Goal: Task Accomplishment & Management: Use online tool/utility

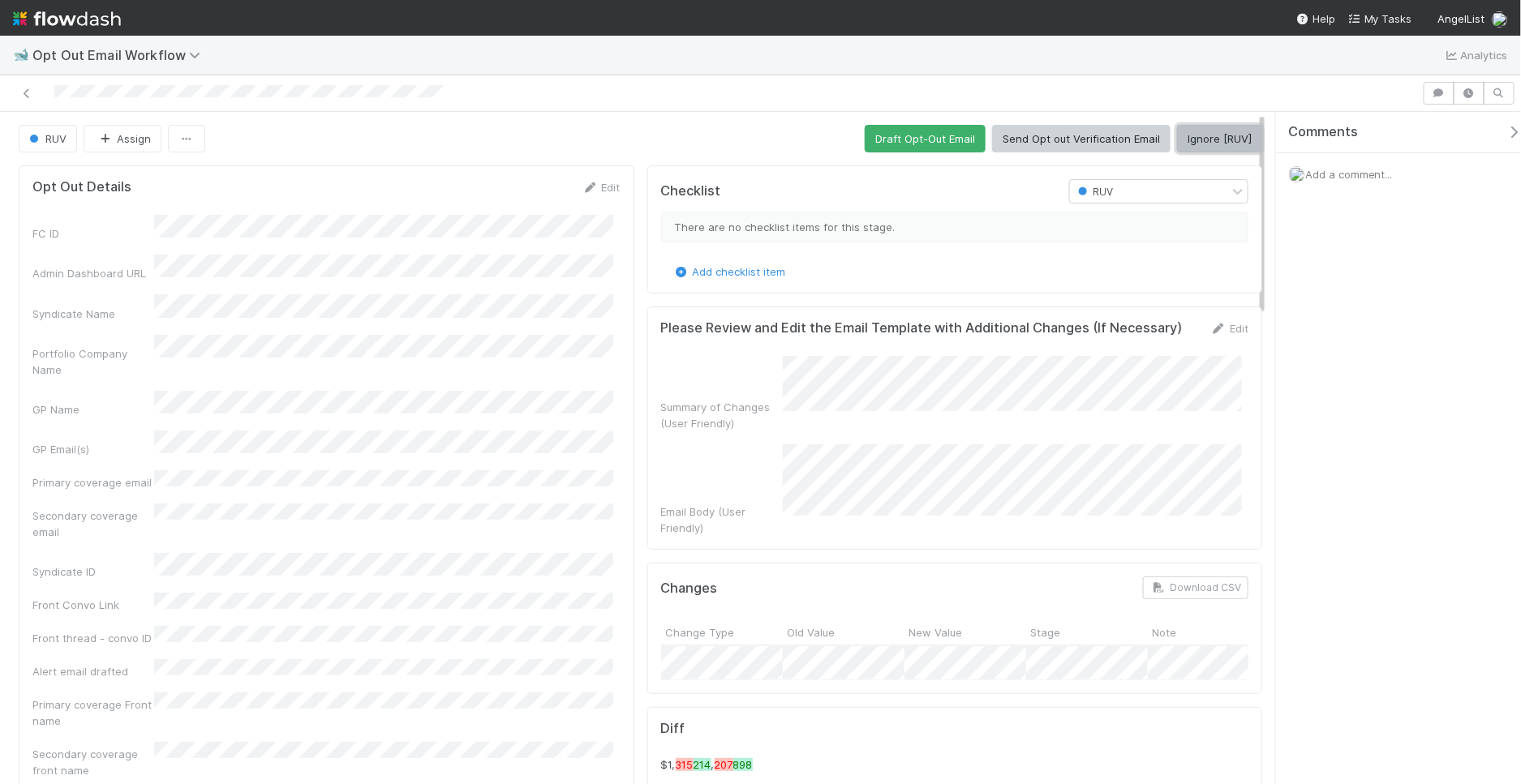
click at [1178, 145] on button "Ignore [RUV]" at bounding box center [1219, 138] width 85 height 28
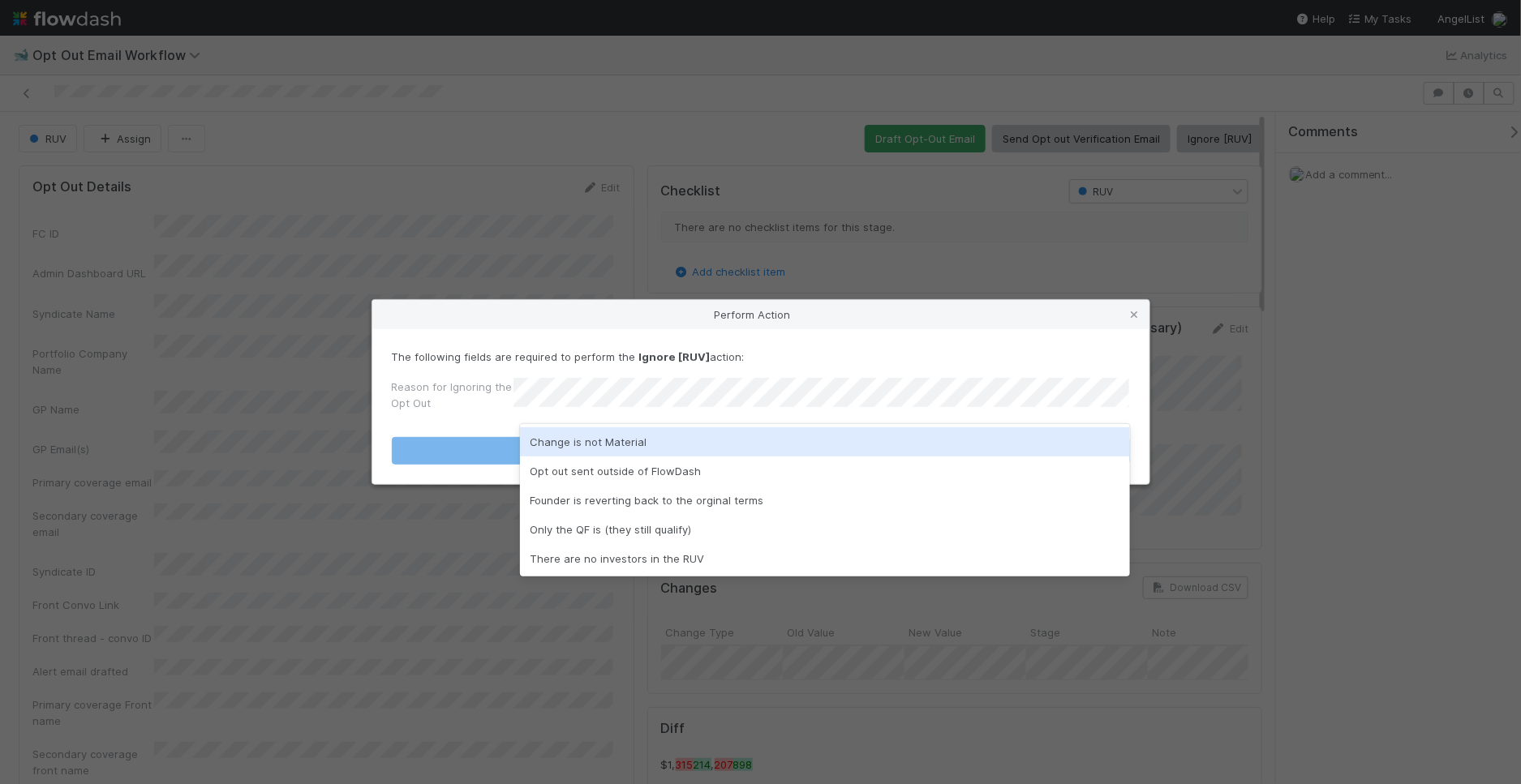
click at [680, 449] on div "Change is not Material" at bounding box center [825, 442] width 610 height 29
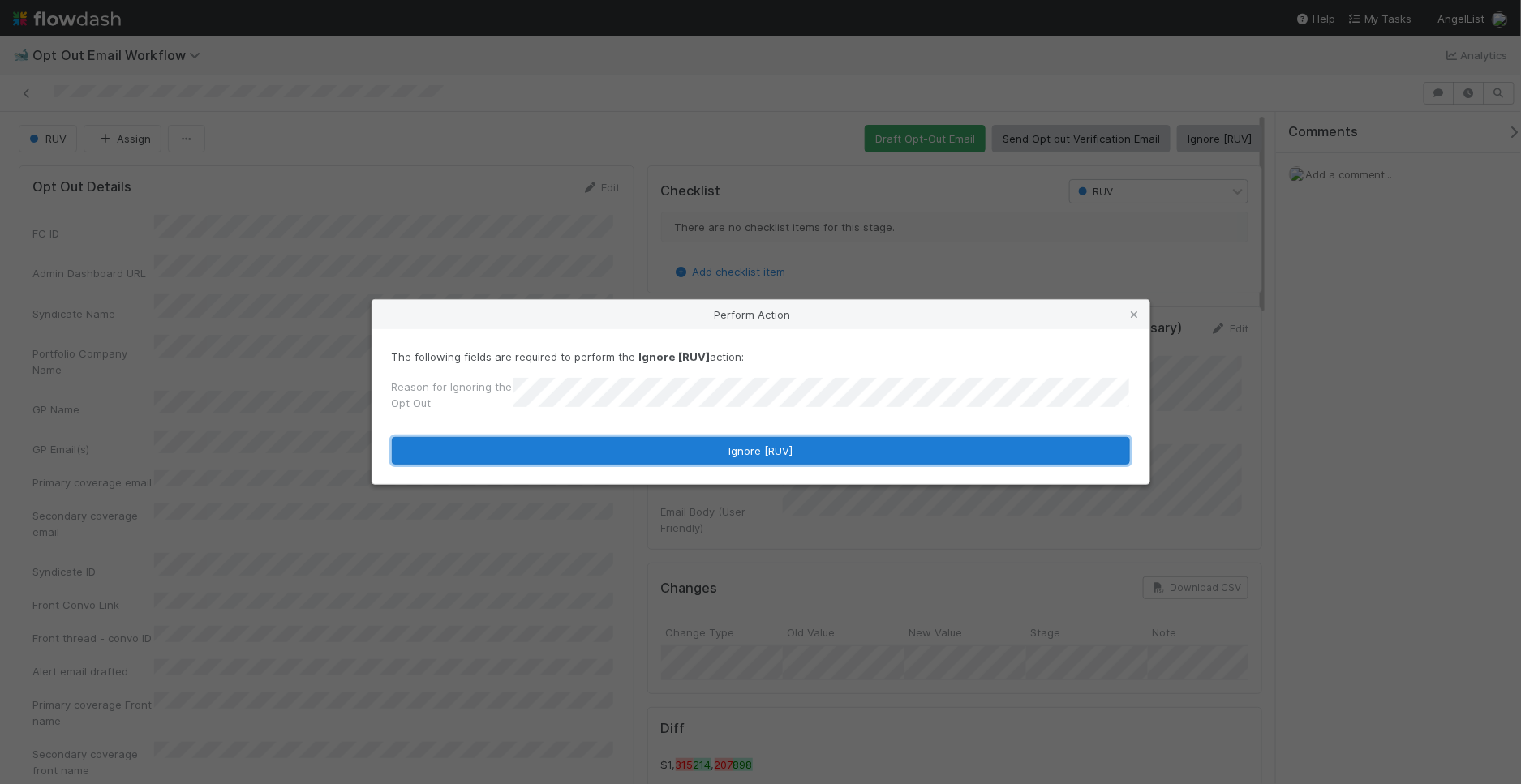
click at [647, 458] on button "Ignore [RUV]" at bounding box center [761, 450] width 739 height 28
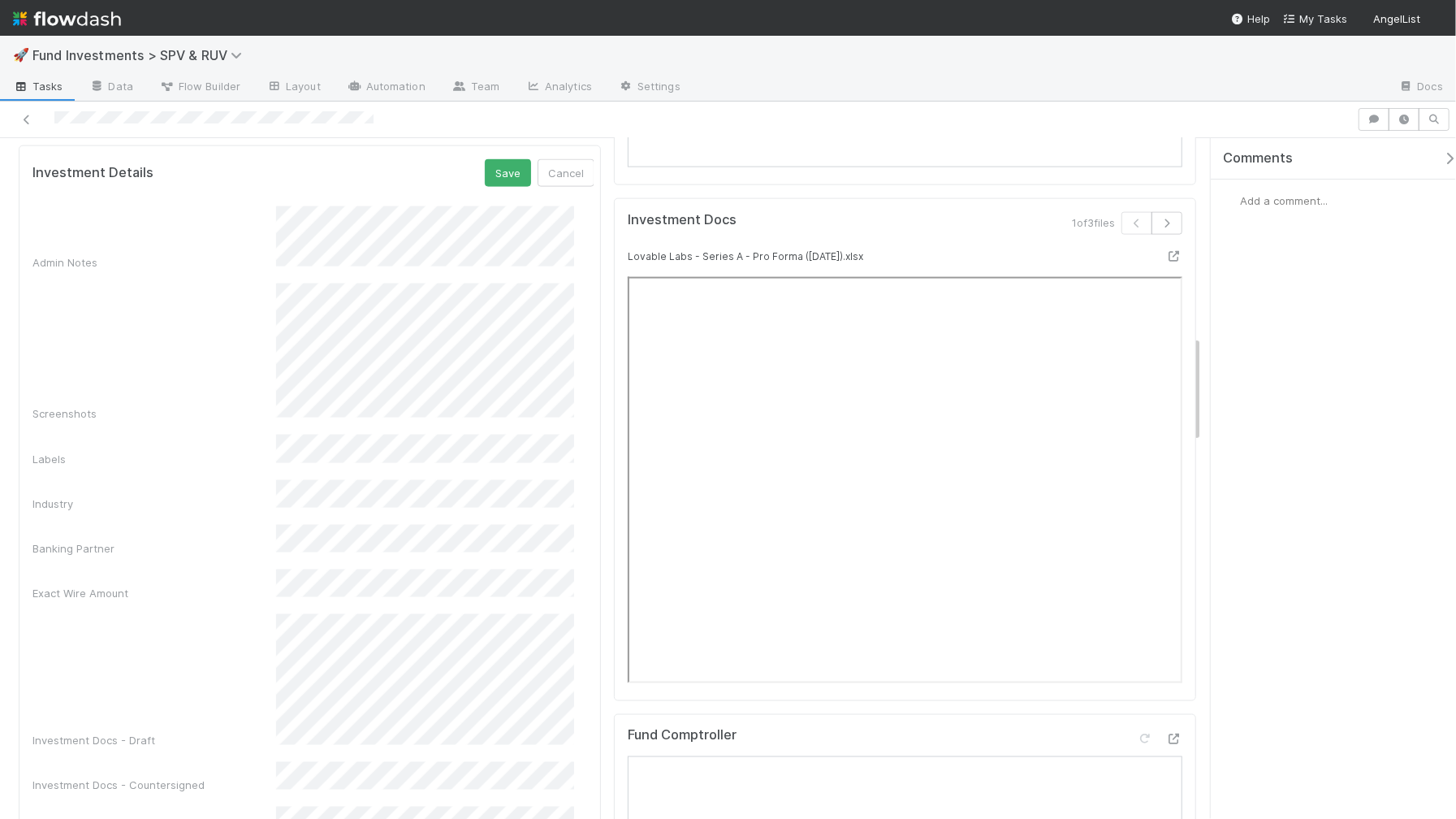
scroll to position [1252, 0]
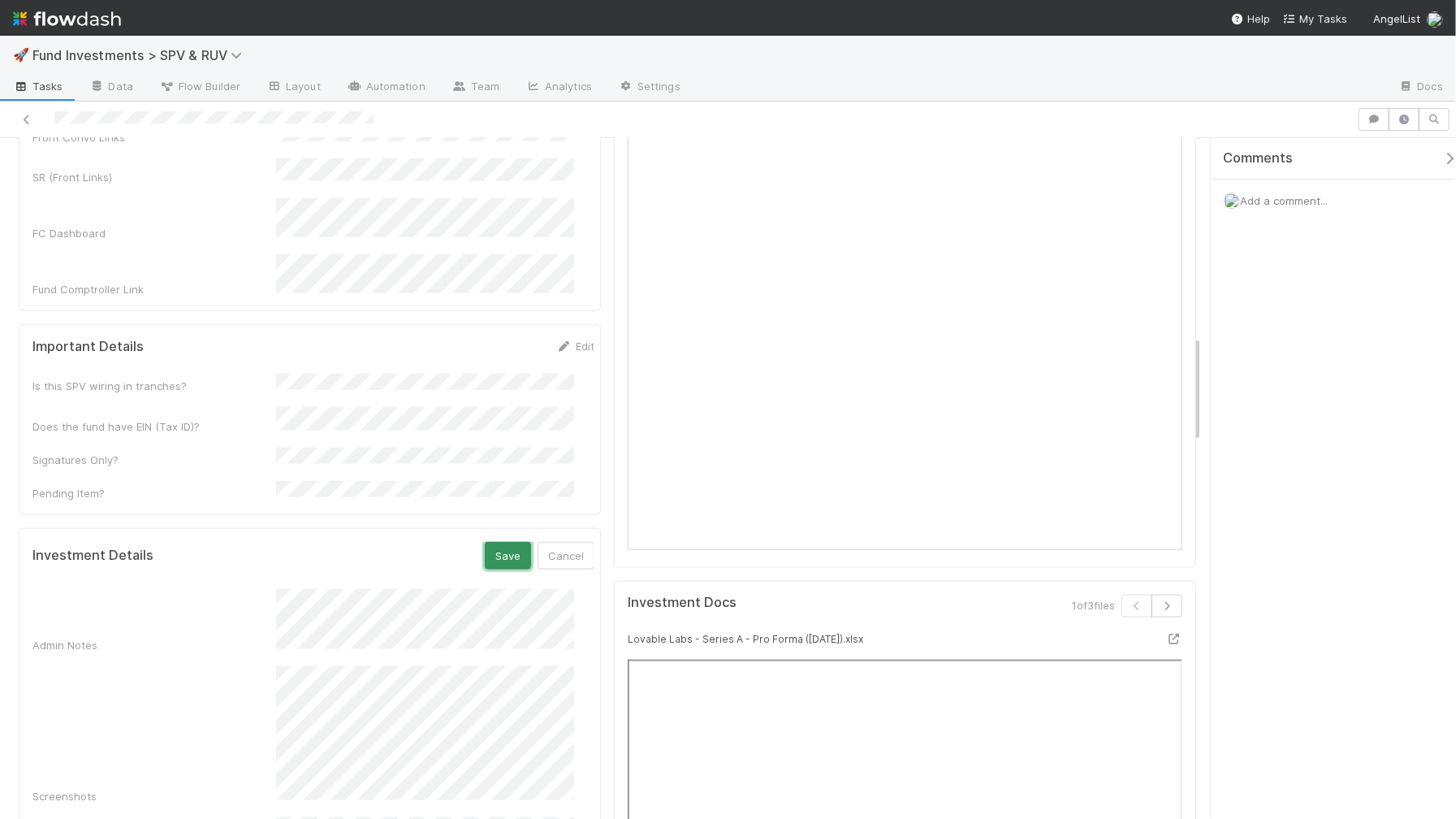
click at [489, 542] on button "Save" at bounding box center [508, 556] width 46 height 28
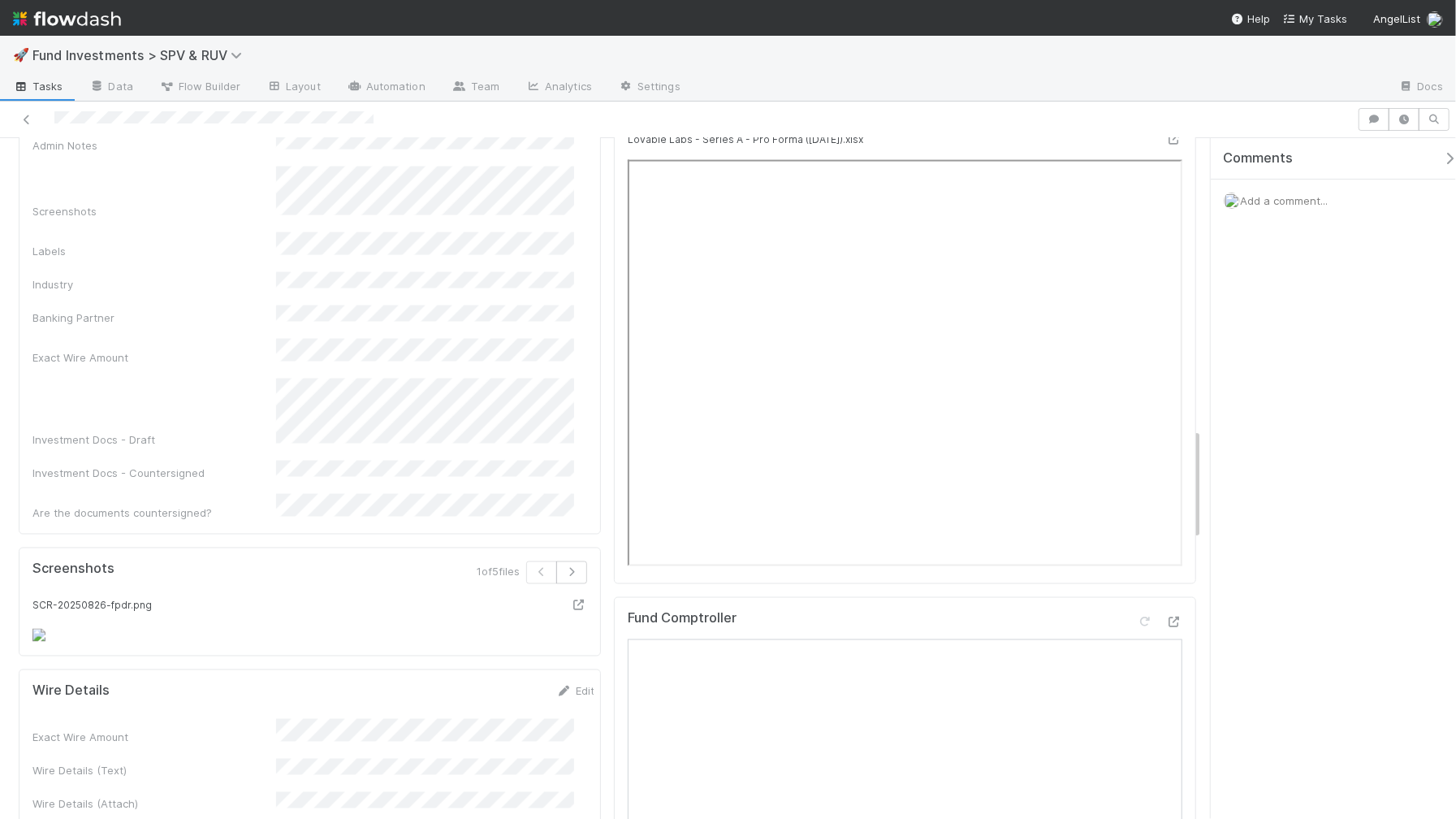
scroll to position [1741, 0]
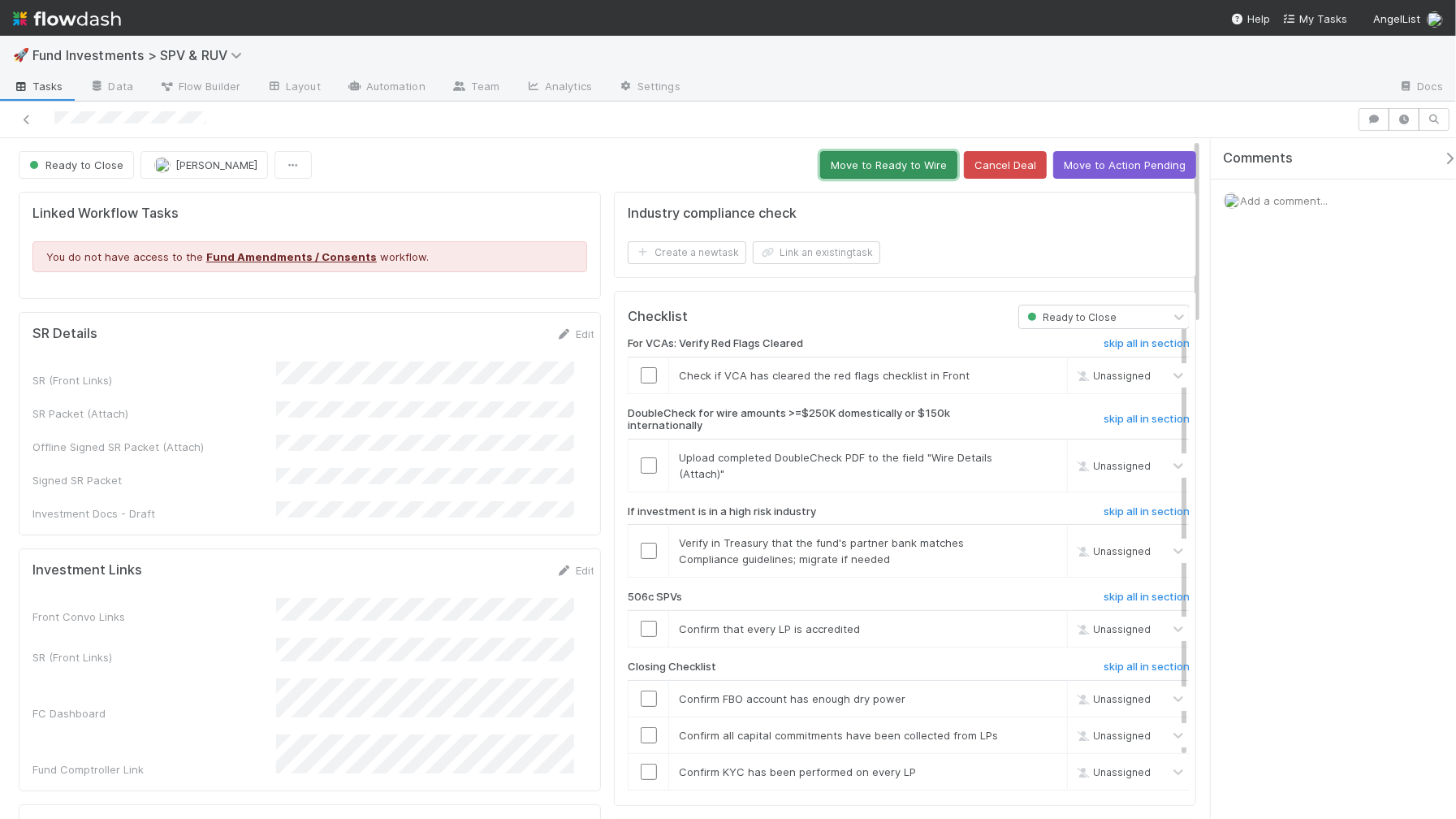
click at [880, 175] on button "Move to Ready to Wire" at bounding box center [889, 164] width 137 height 28
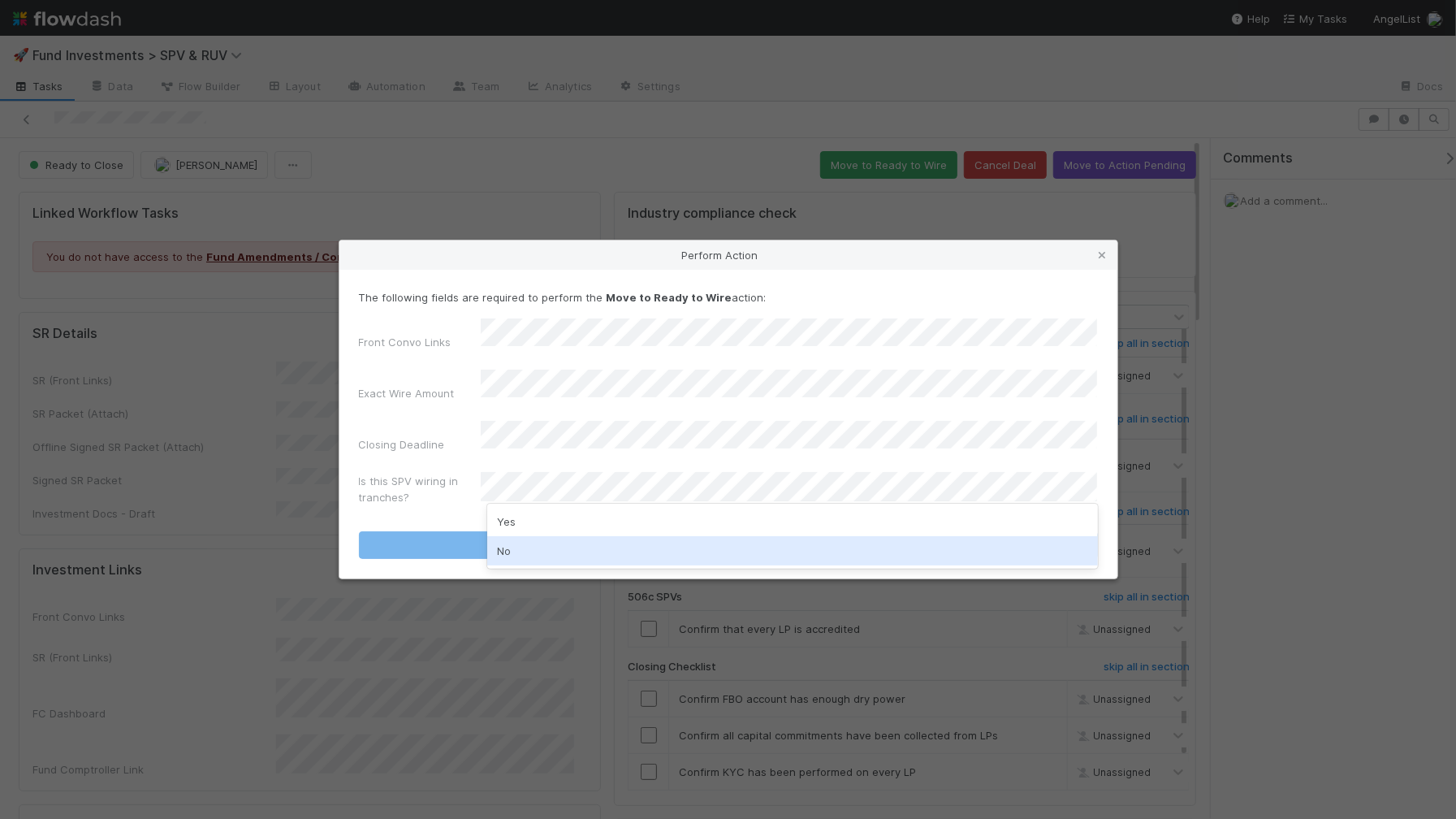
drag, startPoint x: 559, startPoint y: 558, endPoint x: 559, endPoint y: 534, distance: 24.0
click at [559, 557] on div "No" at bounding box center [793, 550] width 611 height 29
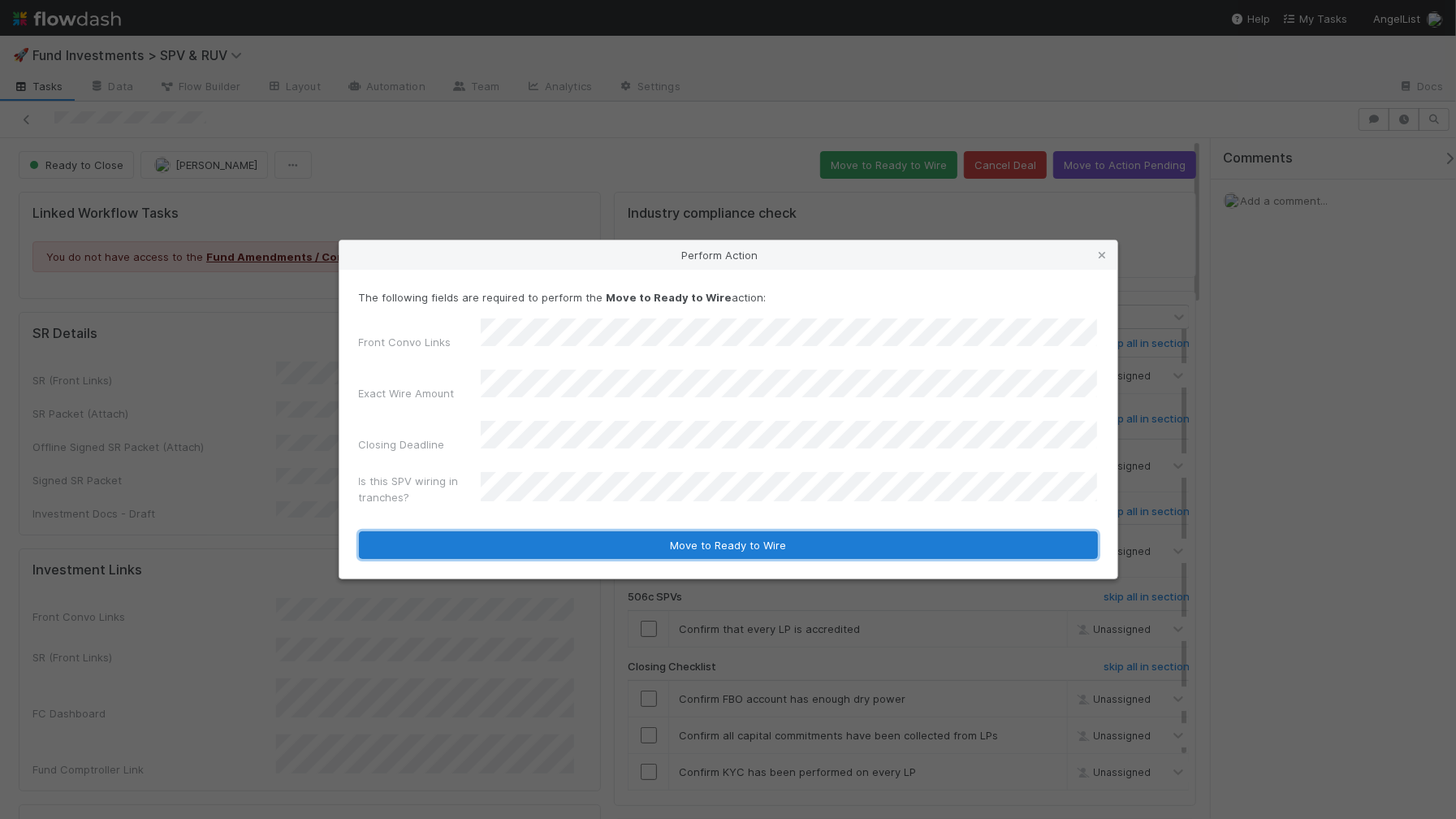
click at [560, 531] on button "Move to Ready to Wire" at bounding box center [728, 545] width 739 height 28
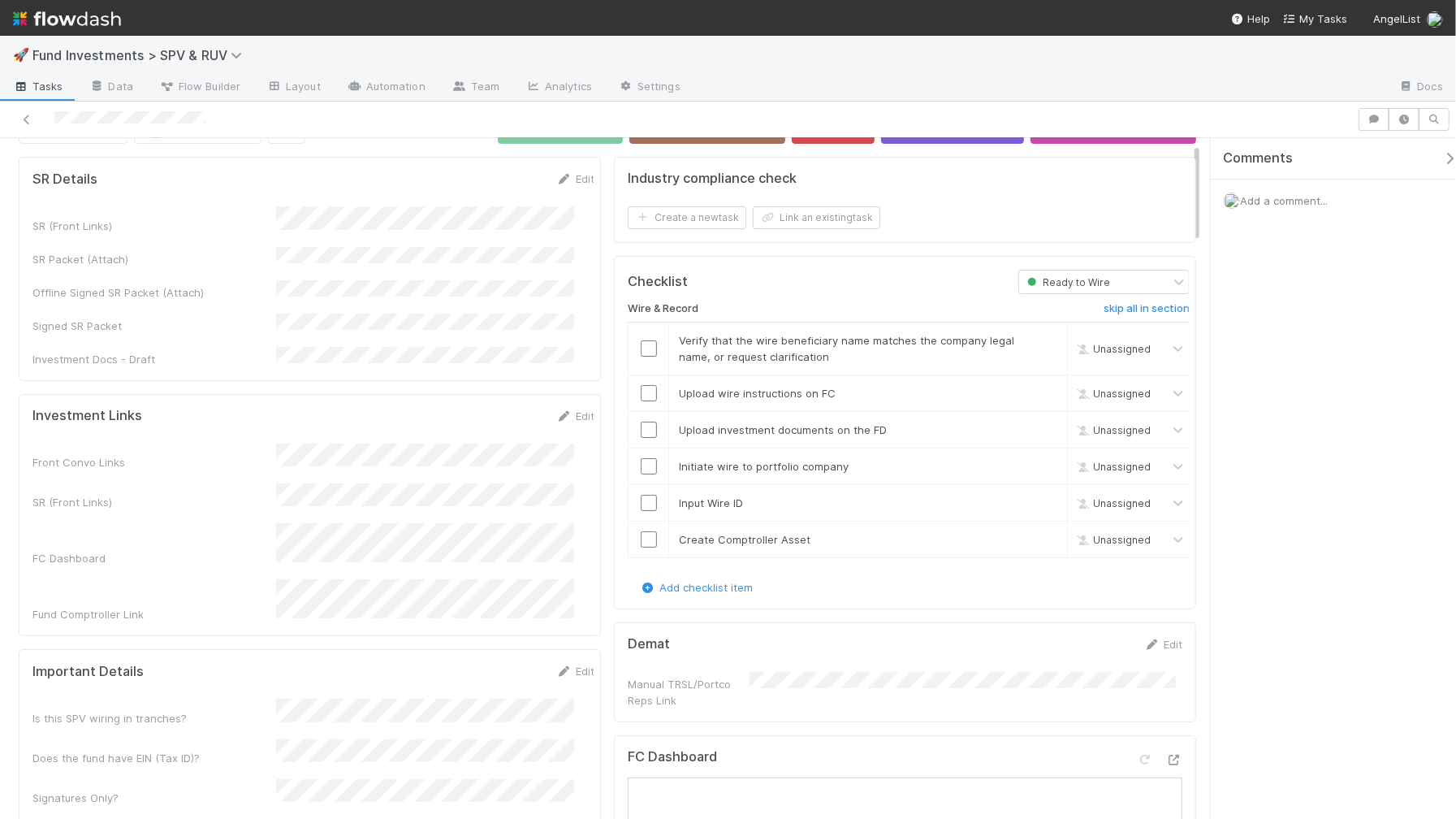
scroll to position [13, 0]
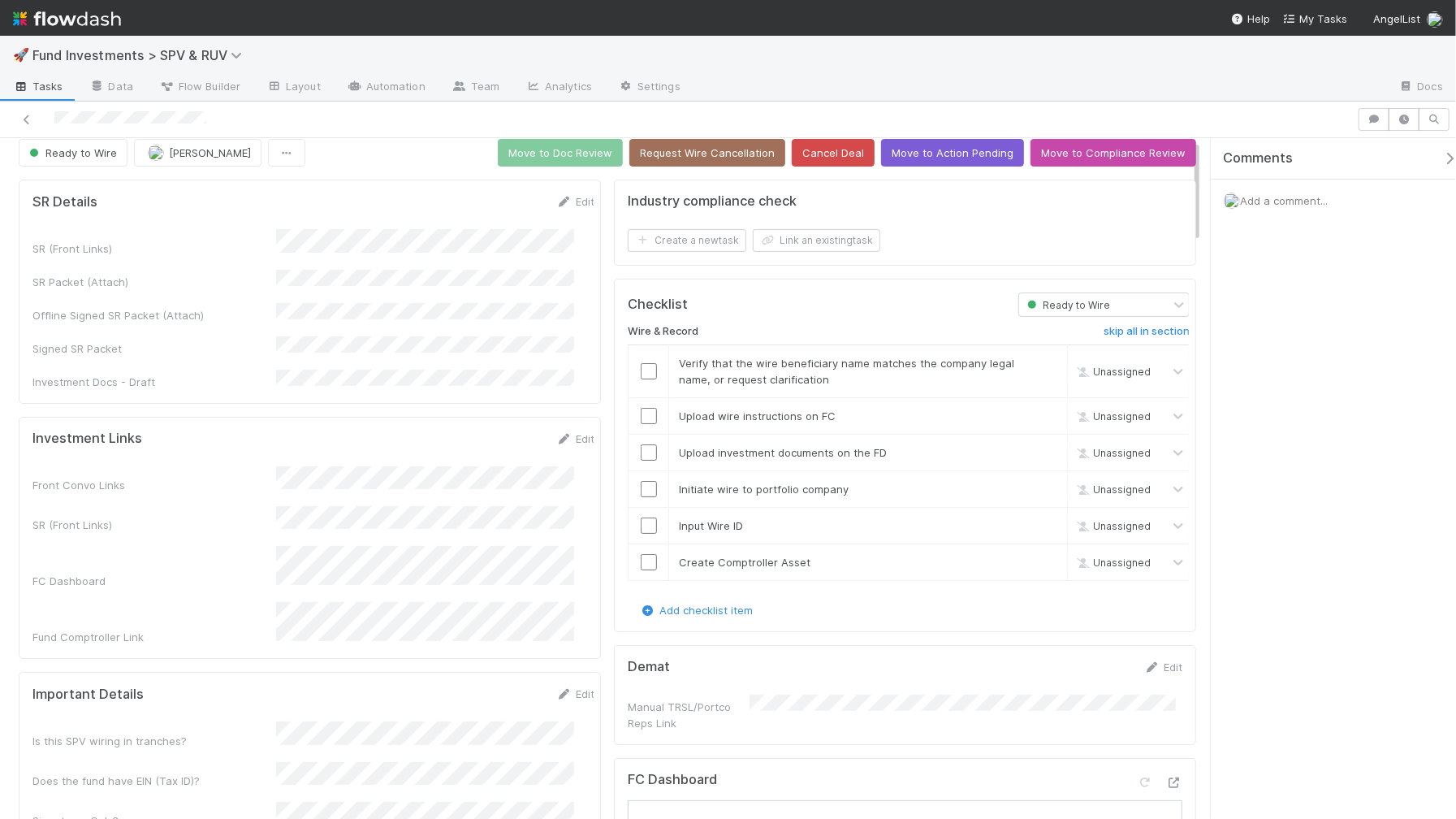
click at [648, 368] on input "checkbox" at bounding box center [649, 372] width 16 height 16
click at [646, 422] on input "checkbox" at bounding box center [649, 416] width 16 height 16
click at [641, 460] on input "checkbox" at bounding box center [649, 452] width 16 height 16
click at [644, 489] on input "checkbox" at bounding box center [649, 489] width 16 height 16
click at [646, 534] on td at bounding box center [648, 525] width 40 height 37
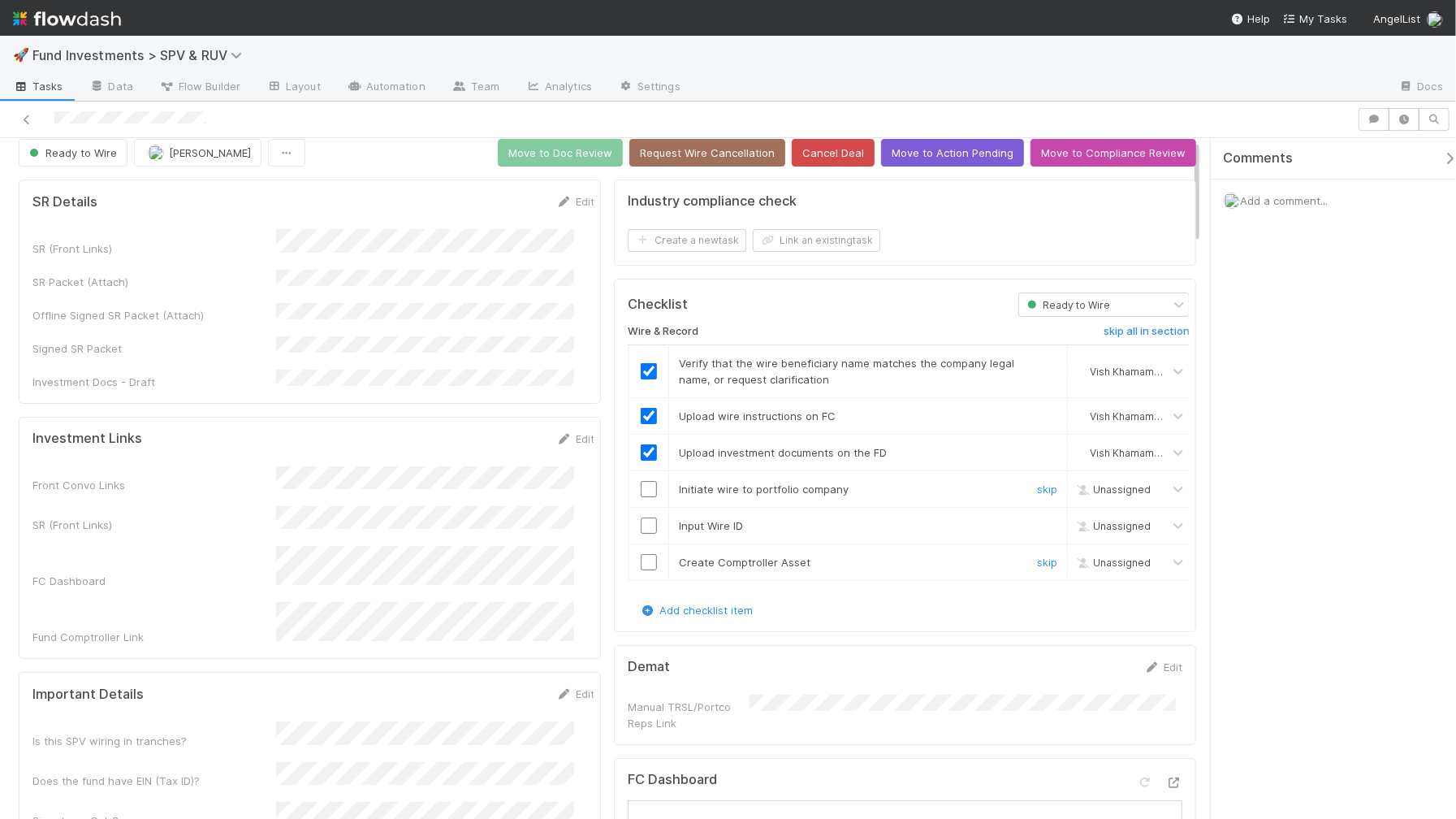
click at [641, 561] on input "checkbox" at bounding box center [649, 562] width 16 height 16
click at [641, 534] on td at bounding box center [648, 525] width 40 height 37
click at [641, 486] on input "checkbox" at bounding box center [649, 489] width 16 height 16
drag, startPoint x: 644, startPoint y: 527, endPoint x: 644, endPoint y: 558, distance: 31.0
click at [644, 529] on input "checkbox" at bounding box center [649, 525] width 16 height 16
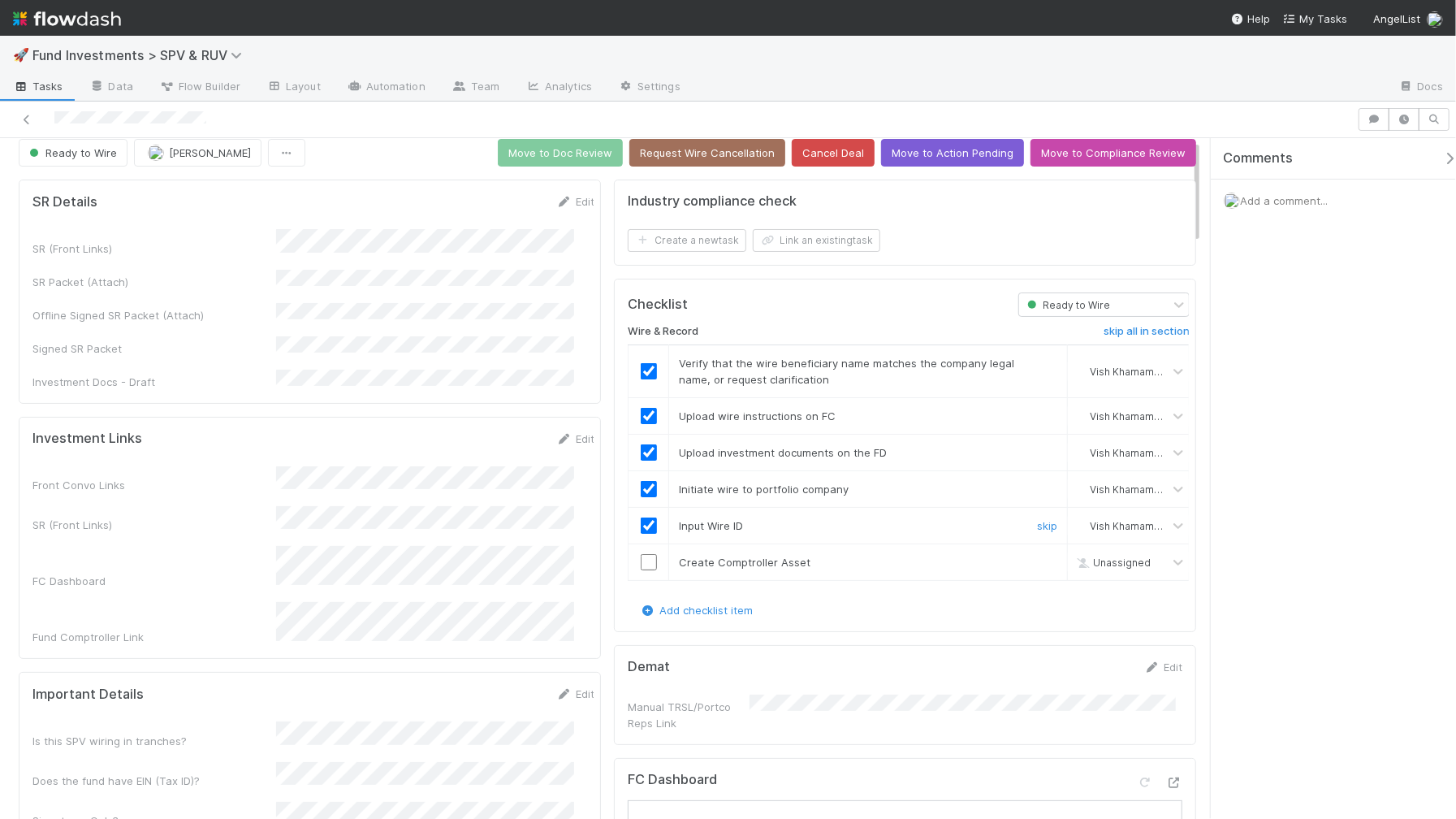
click at [643, 561] on input "checkbox" at bounding box center [649, 562] width 16 height 16
click at [600, 145] on button "Move to Doc Review" at bounding box center [561, 153] width 125 height 28
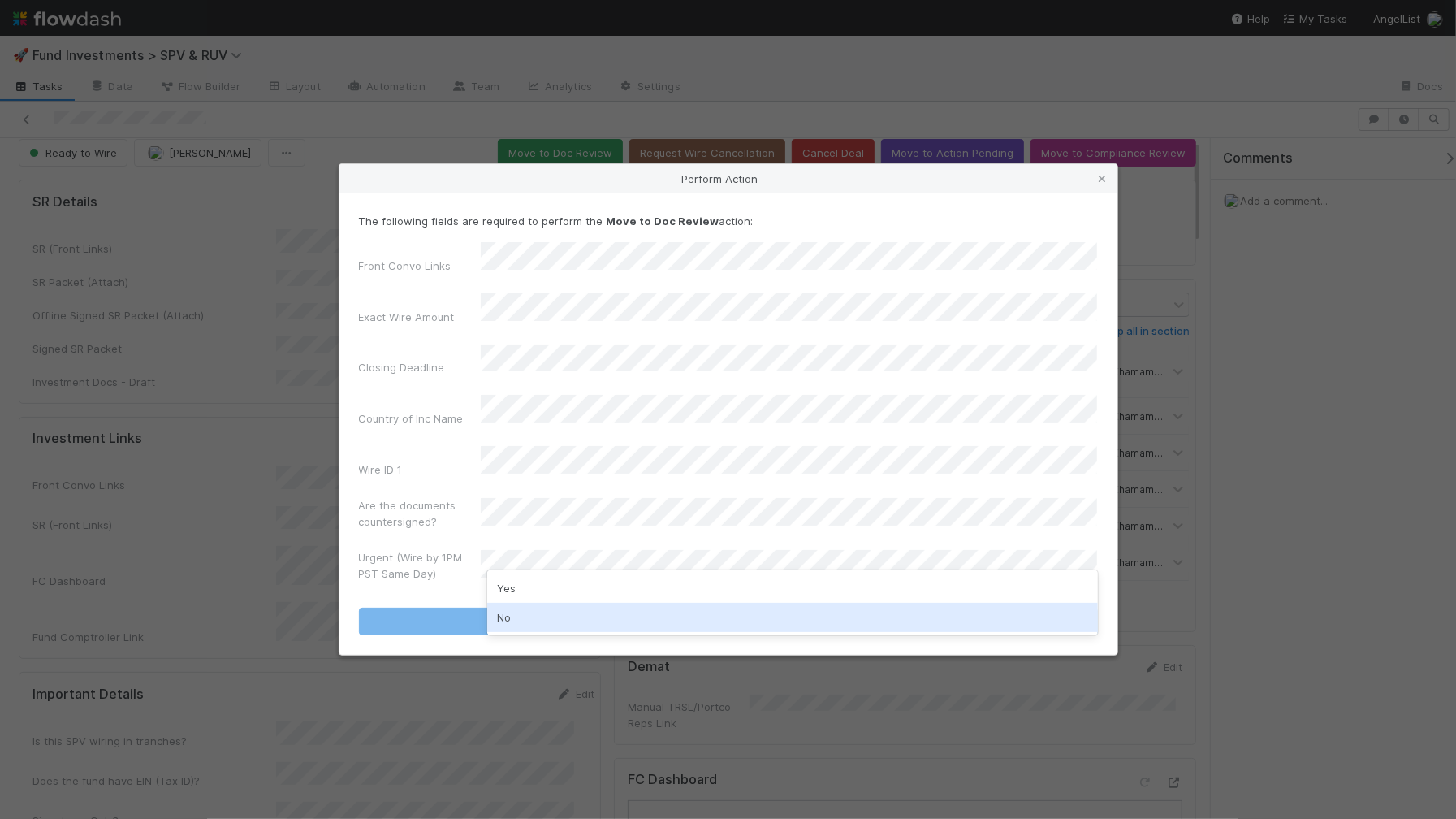
click at [528, 614] on div "No" at bounding box center [793, 617] width 611 height 29
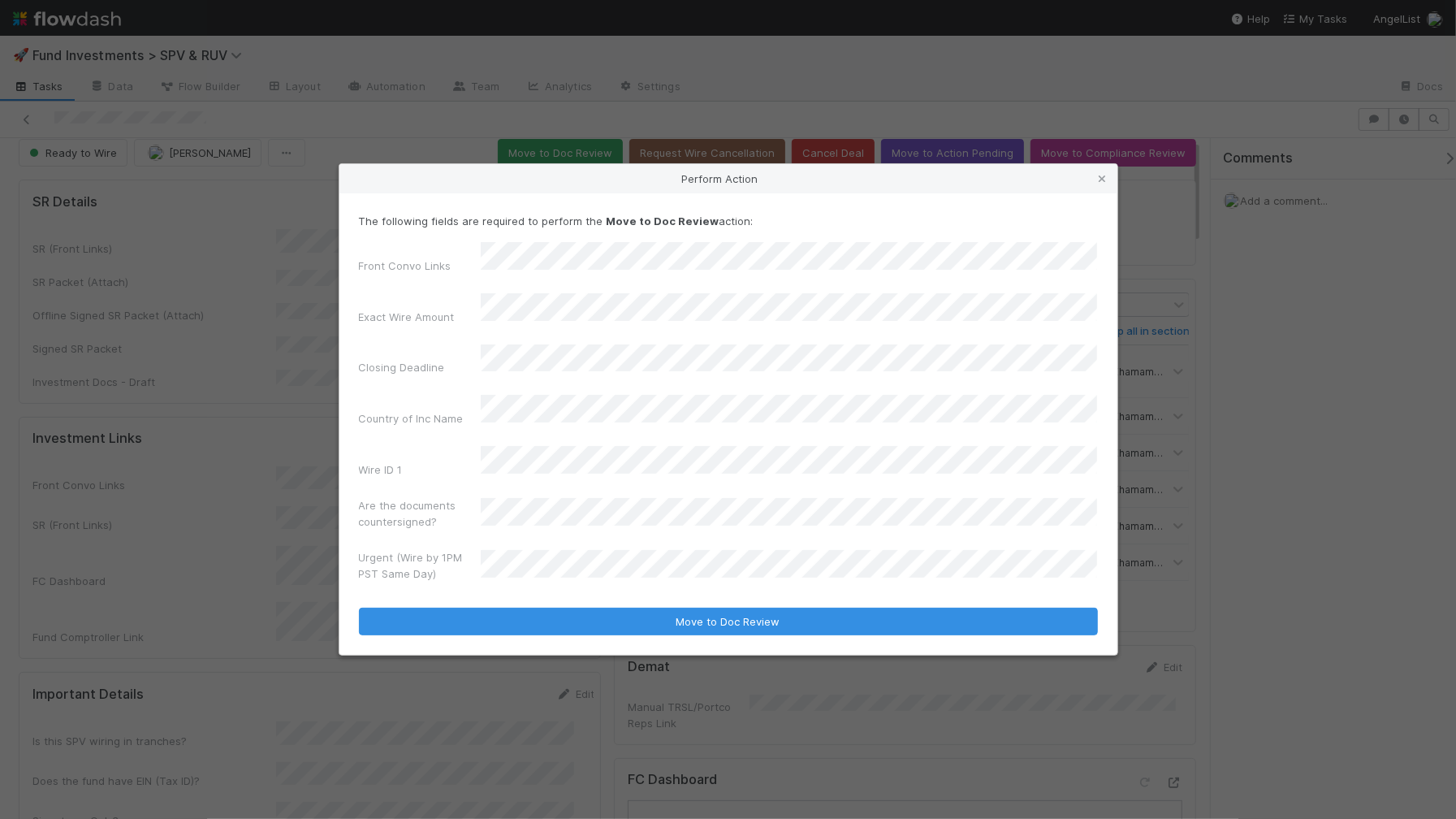
click at [208, 398] on div "Perform Action The following fields are required to perform the Move to Doc Rev…" at bounding box center [728, 409] width 1456 height 819
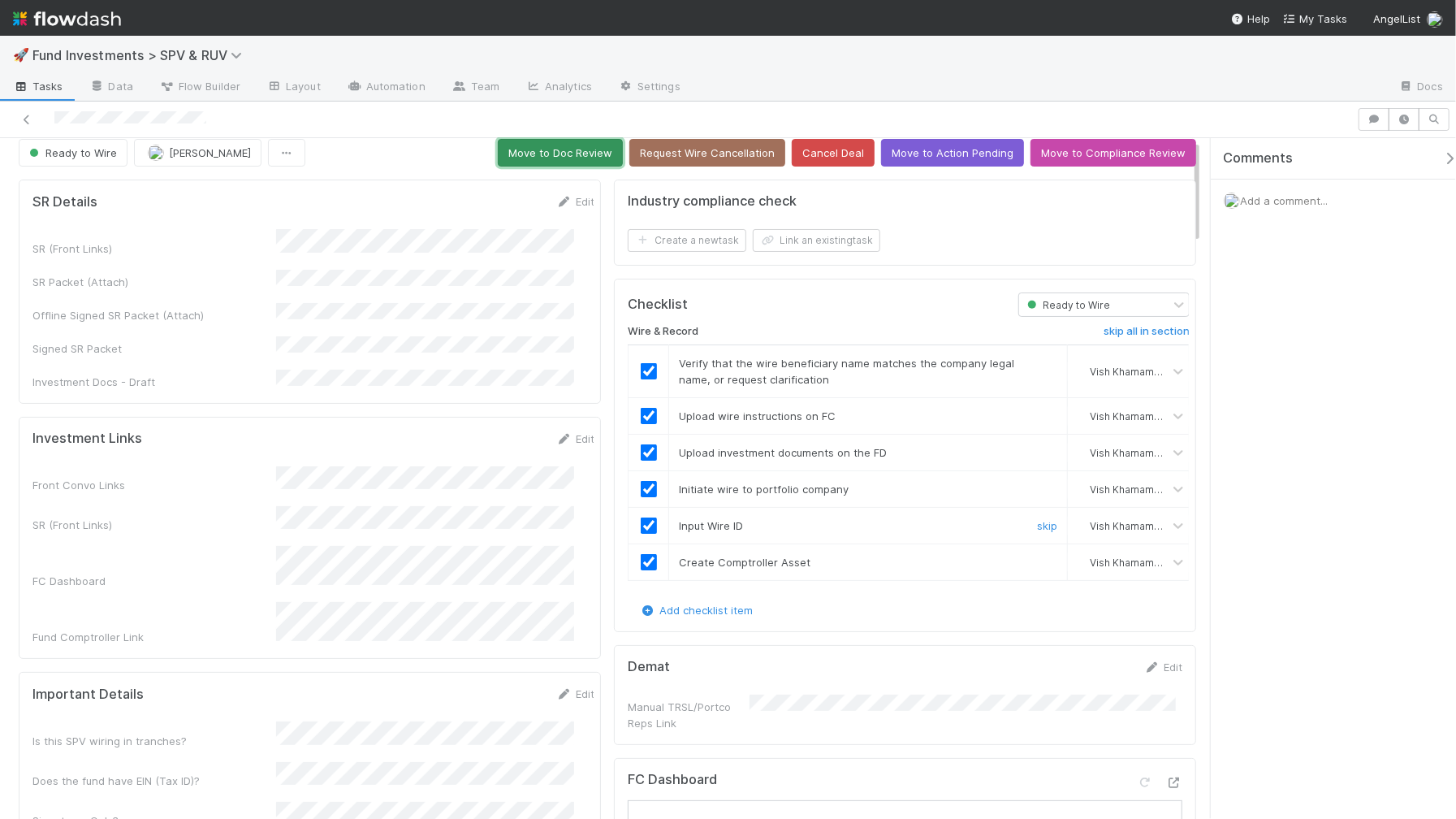
scroll to position [601, 0]
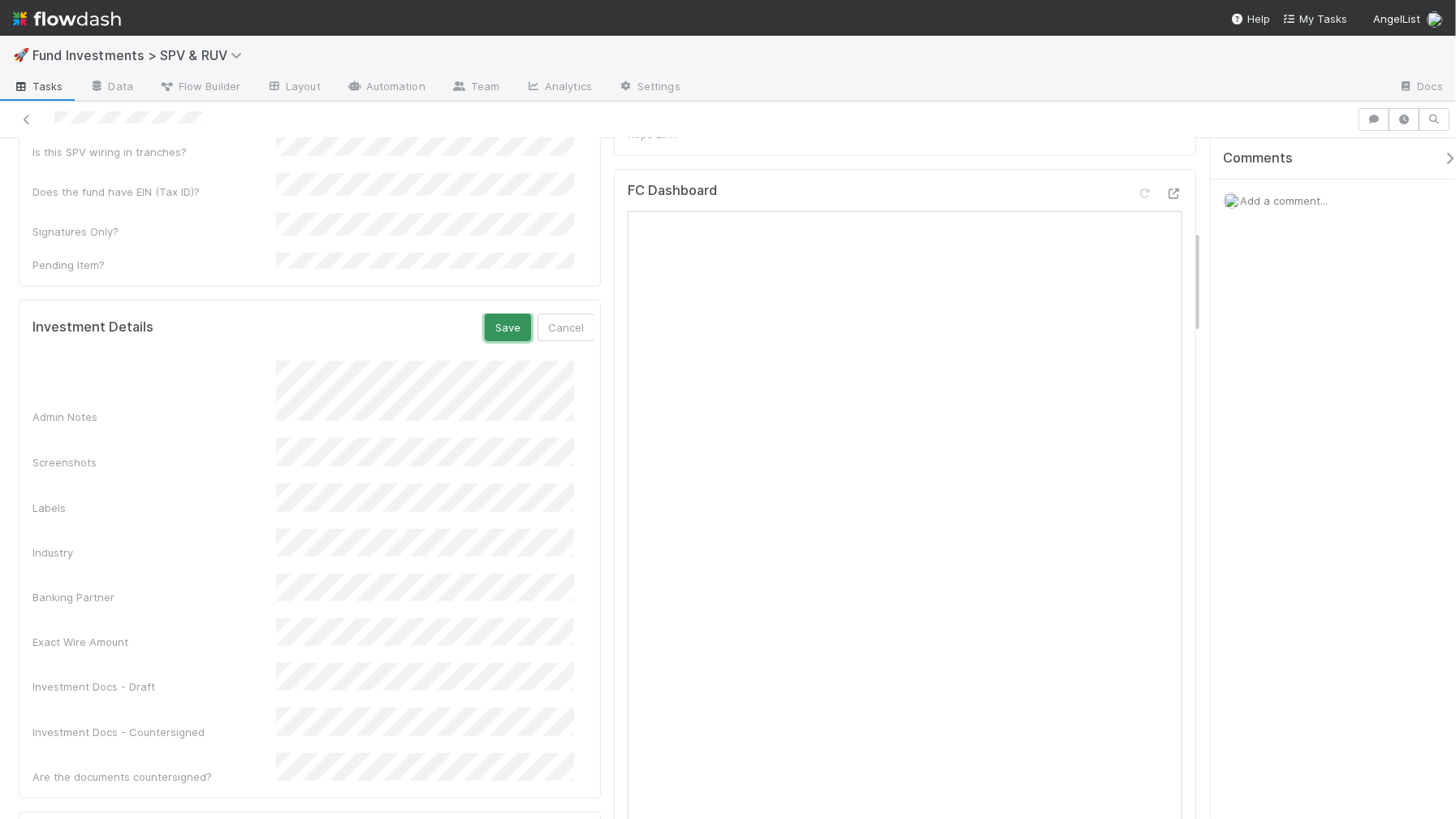
click at [493, 313] on button "Save" at bounding box center [508, 327] width 46 height 28
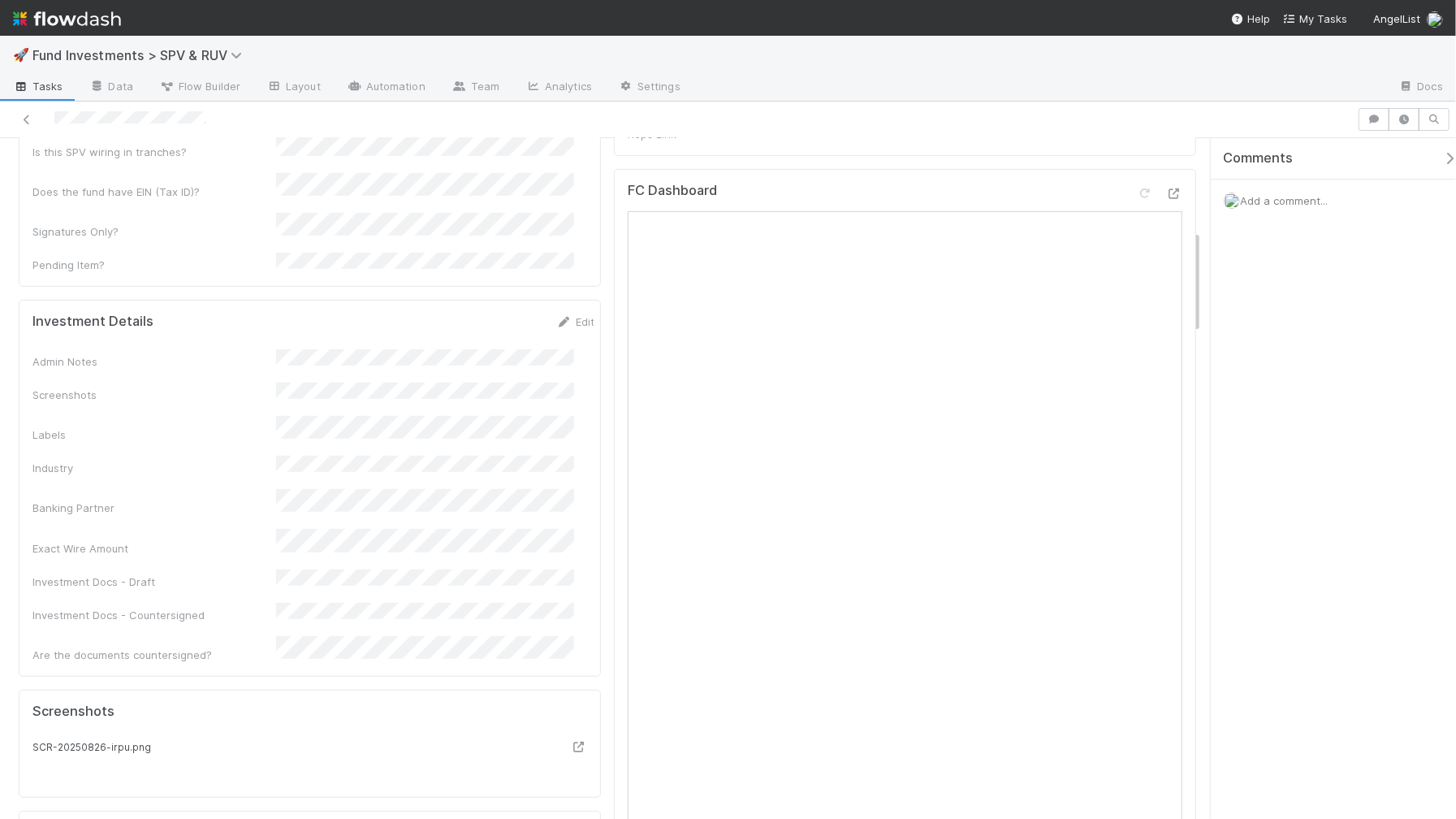
scroll to position [0, 0]
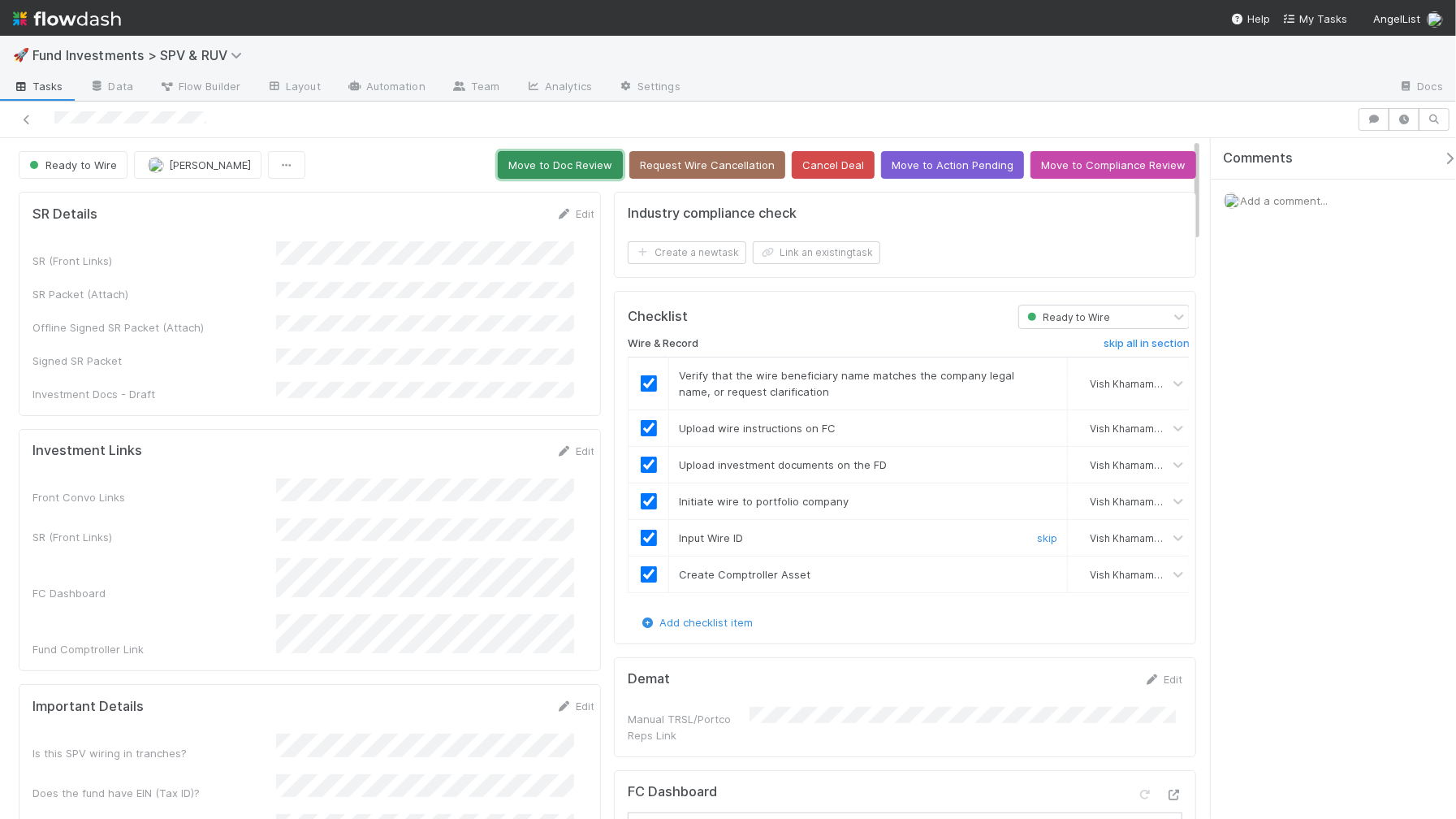
click at [569, 163] on button "Move to Doc Review" at bounding box center [561, 164] width 125 height 28
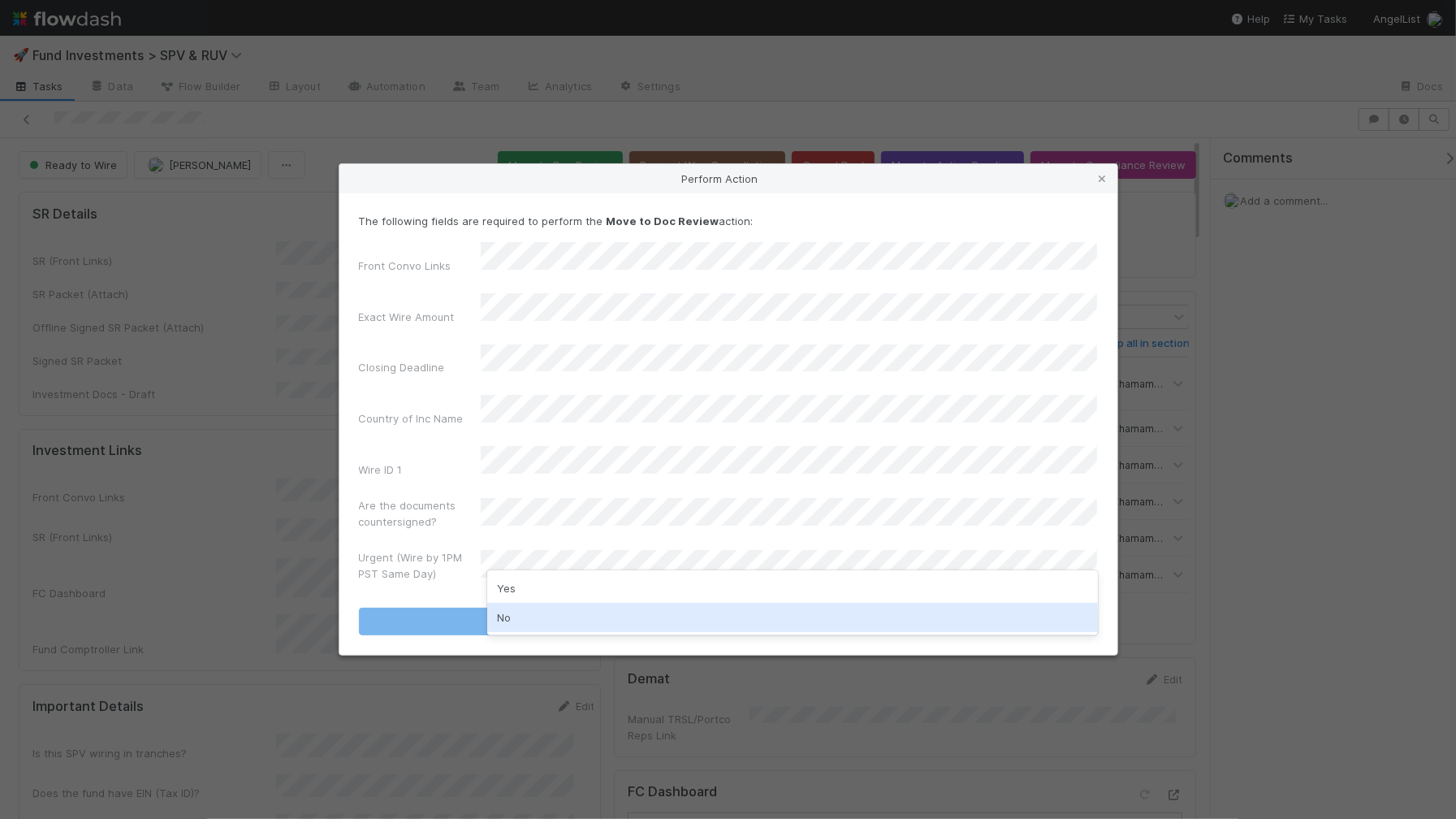
click at [518, 609] on div "No" at bounding box center [793, 617] width 611 height 29
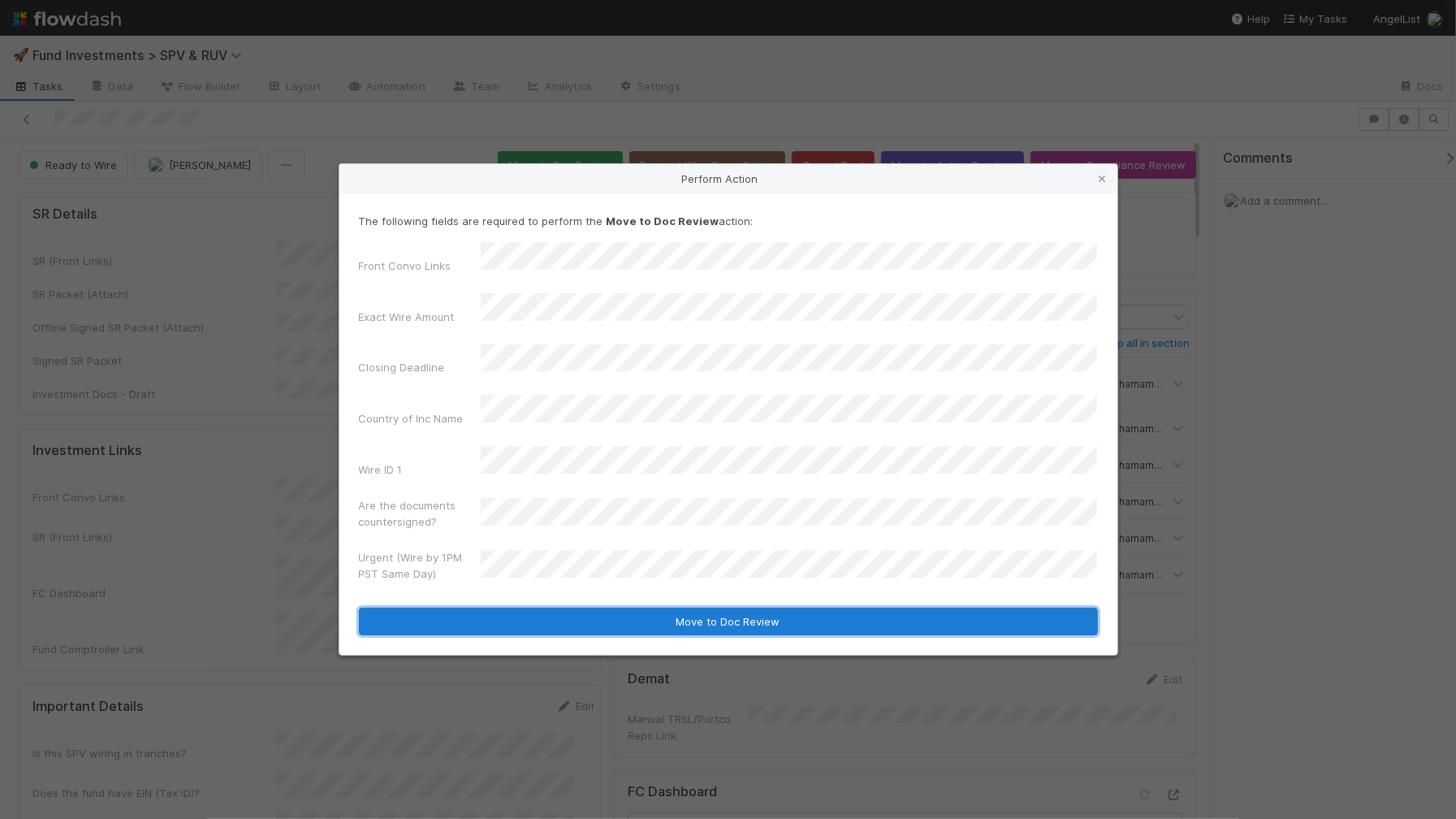
click at [553, 607] on button "Move to Doc Review" at bounding box center [728, 621] width 739 height 28
